Goal: Information Seeking & Learning: Learn about a topic

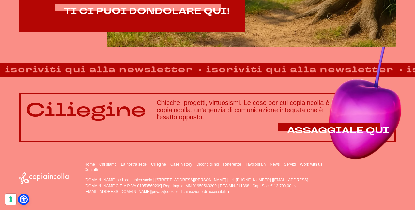
scroll to position [391, 0]
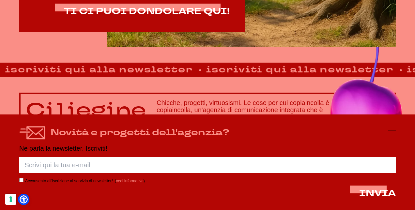
click at [393, 130] on line at bounding box center [392, 130] width 8 height 0
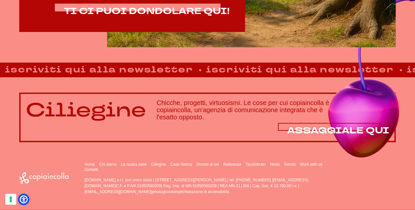
click at [327, 128] on span "ASSAGGIALE QUI" at bounding box center [338, 131] width 102 height 12
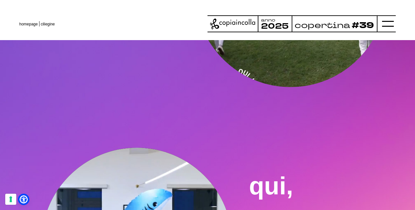
scroll to position [1077, 0]
click at [393, 24] on icon at bounding box center [388, 24] width 12 height 12
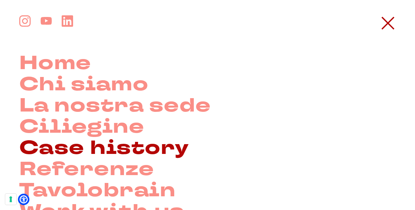
click at [57, 150] on link "Case history" at bounding box center [104, 148] width 170 height 21
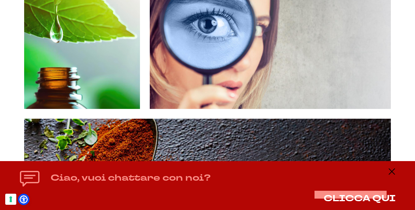
scroll to position [1110, 0]
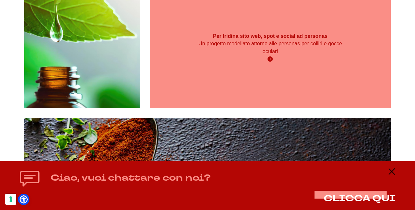
click at [326, 69] on div "Per Iridina sito web, spot e social ad personas Un progetto modellato attorno a…" at bounding box center [270, 48] width 241 height 121
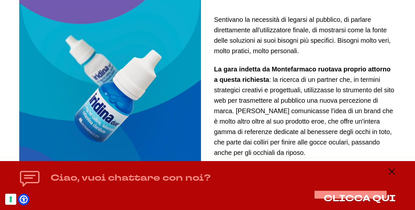
scroll to position [490, 0]
click at [394, 172] on line at bounding box center [392, 172] width 8 height 0
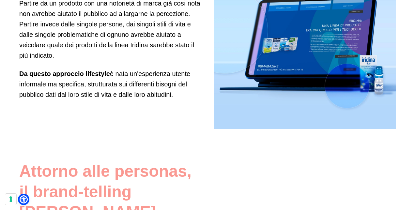
scroll to position [751, 0]
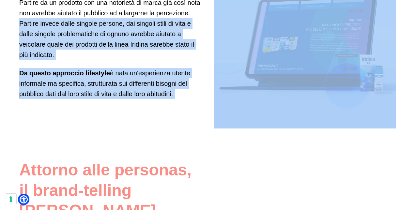
drag, startPoint x: 21, startPoint y: 23, endPoint x: 208, endPoint y: 84, distance: 196.1
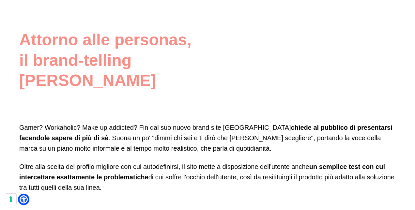
scroll to position [882, 0]
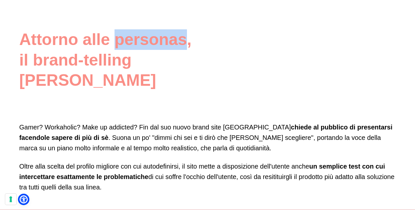
drag, startPoint x: 116, startPoint y: 37, endPoint x: 185, endPoint y: 42, distance: 69.7
click at [185, 42] on h2 "Attorno alle personas, il brand-telling [PERSON_NAME]" at bounding box center [110, 59] width 182 height 61
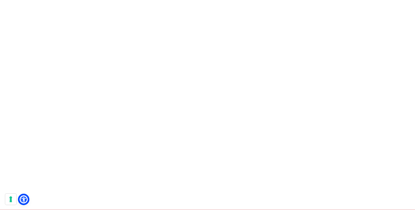
scroll to position [1992, 0]
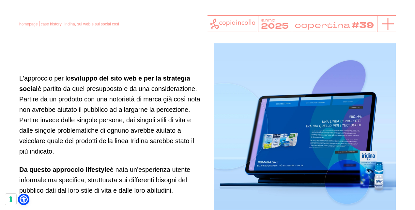
click at [386, 22] on icon at bounding box center [388, 24] width 12 height 12
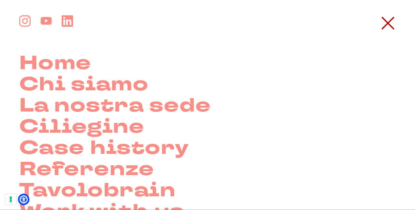
scroll to position [653, 0]
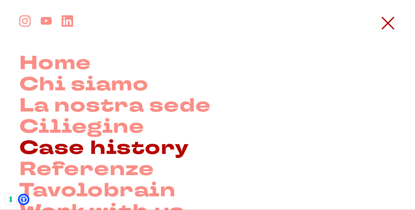
click at [100, 148] on link "Case history" at bounding box center [104, 148] width 170 height 21
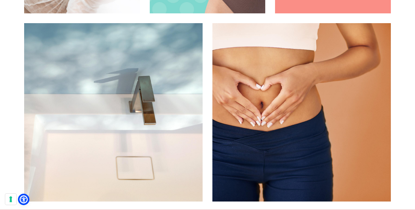
scroll to position [1524, 0]
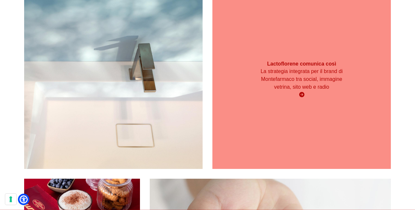
click at [313, 92] on div "Lactoflorene comunica così La strategia integrata per il brand di Montefarmaco …" at bounding box center [302, 80] width 179 height 179
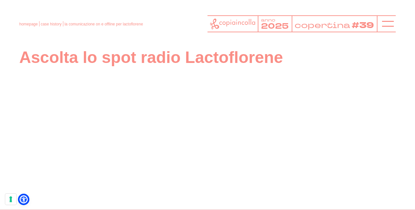
scroll to position [2861, 0]
click at [387, 20] on icon at bounding box center [388, 24] width 12 height 12
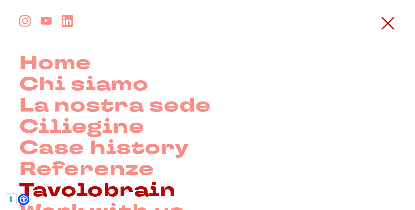
scroll to position [33, 0]
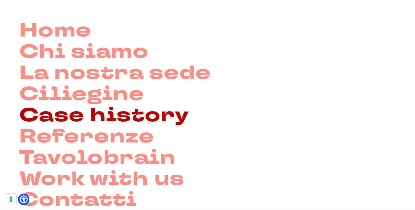
click at [119, 117] on link "Case history" at bounding box center [104, 115] width 170 height 21
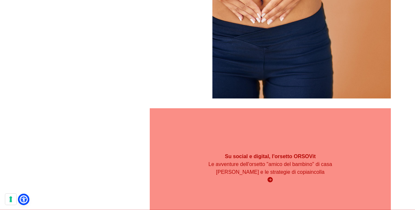
scroll to position [1628, 0]
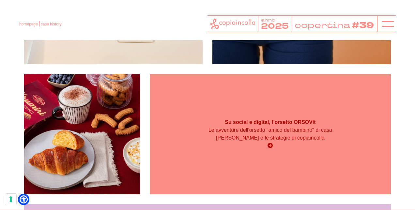
click at [290, 126] on p "Le avventure dell'orsetto "amico del bambino" di casa Montefarmaco e le strateg…" at bounding box center [270, 134] width 145 height 16
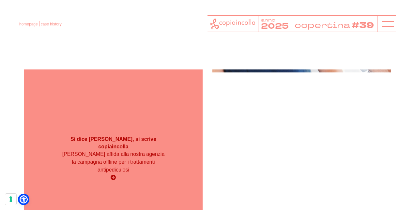
scroll to position [3391, 0]
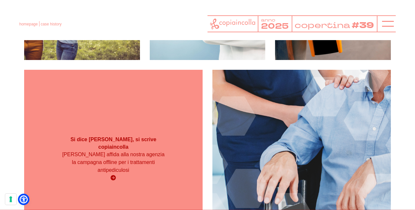
click at [152, 107] on div "Si dice Milice, si scrive copiaincolla Giuliani affida alla nostra agenzia la c…" at bounding box center [113, 159] width 179 height 179
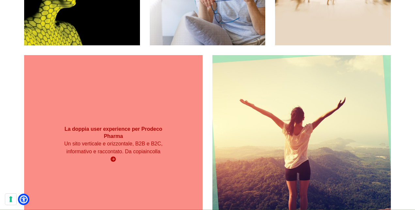
scroll to position [4044, 0]
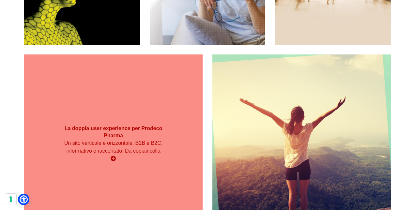
click at [175, 154] on div "La doppia user experience per Prodeco Pharma Un sito verticale e orizzontale, B…" at bounding box center [113, 144] width 179 height 45
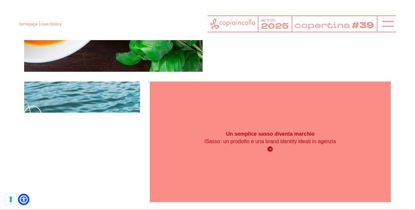
scroll to position [5480, 0]
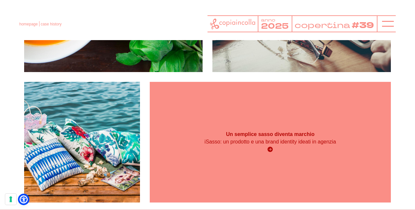
click at [316, 138] on p "iSasso: un prodotto e una brand identity ideati in agenzia" at bounding box center [270, 142] width 145 height 8
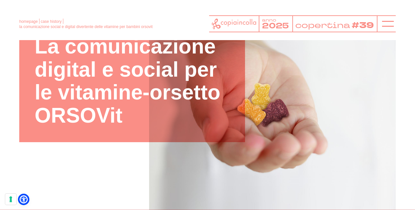
scroll to position [64, 0]
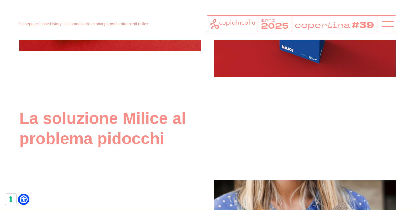
scroll to position [636, 0]
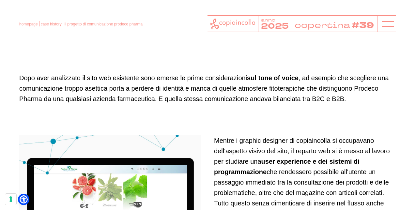
scroll to position [891, 0]
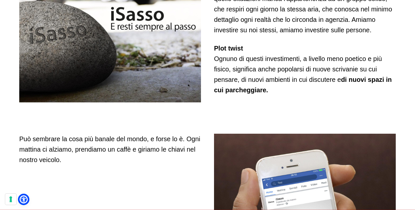
scroll to position [424, 0]
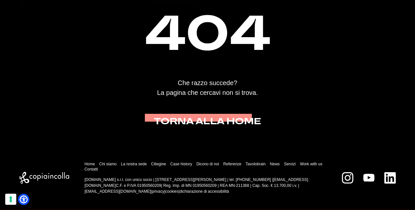
scroll to position [231, 0]
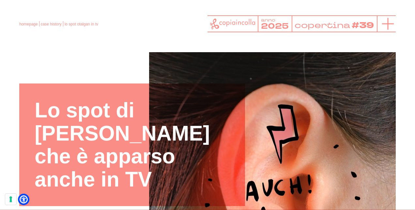
click at [389, 23] on icon at bounding box center [388, 24] width 12 height 12
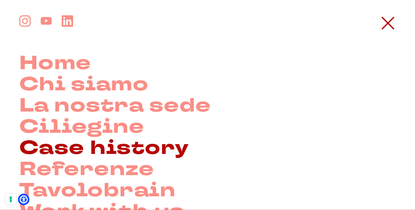
click at [110, 147] on link "Case history" at bounding box center [104, 148] width 170 height 21
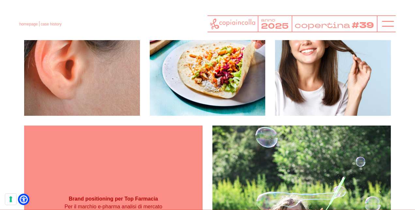
scroll to position [784, 0]
